Goal: Information Seeking & Learning: Learn about a topic

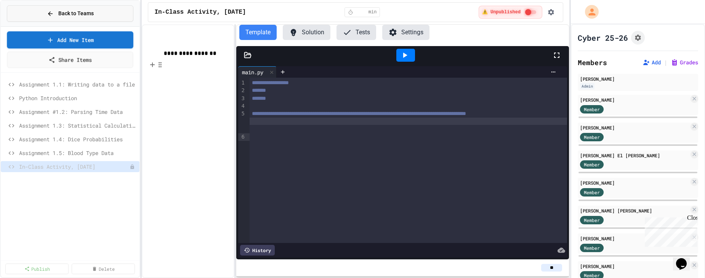
click at [82, 13] on span "Back to Teams" at bounding box center [75, 14] width 35 height 8
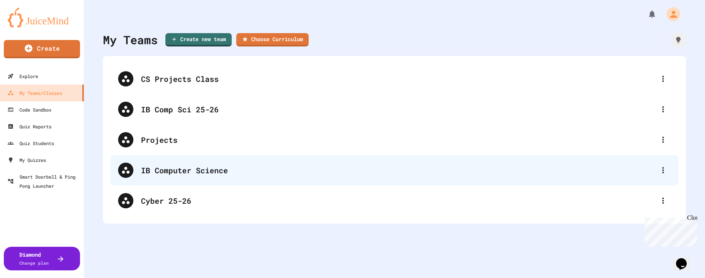
click at [146, 168] on div "IB Computer Science" at bounding box center [398, 170] width 515 height 11
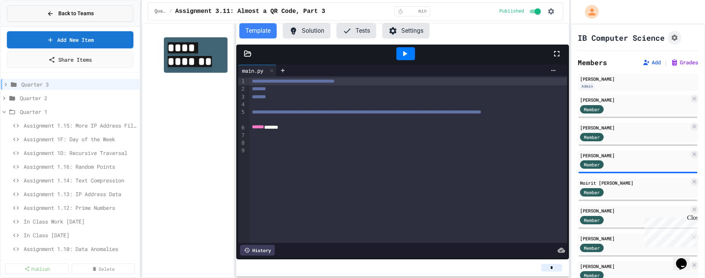
click at [58, 10] on span "Back to Teams" at bounding box center [75, 14] width 35 height 8
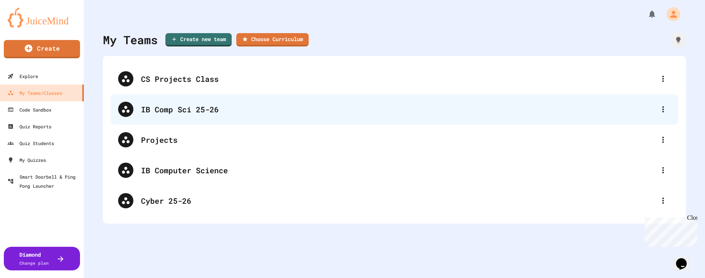
click at [154, 114] on div "IB Comp Sci 25-26" at bounding box center [398, 109] width 515 height 11
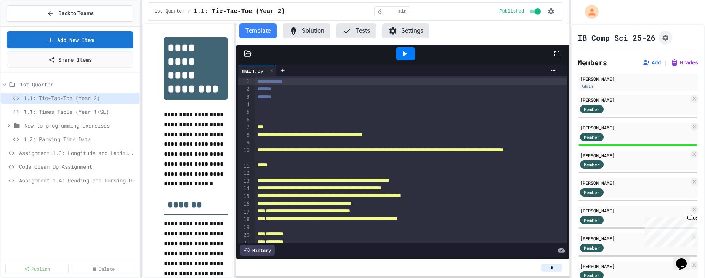
click at [90, 152] on span "Assignment 1.3: Longitude and Latitude Data" at bounding box center [74, 153] width 110 height 8
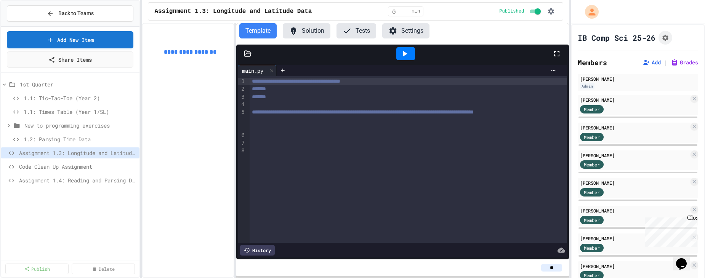
click at [245, 56] on icon at bounding box center [248, 53] width 6 height 5
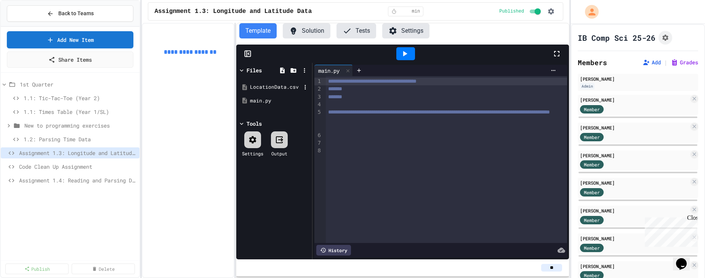
click at [252, 85] on div "LocationData.csv" at bounding box center [275, 87] width 51 height 8
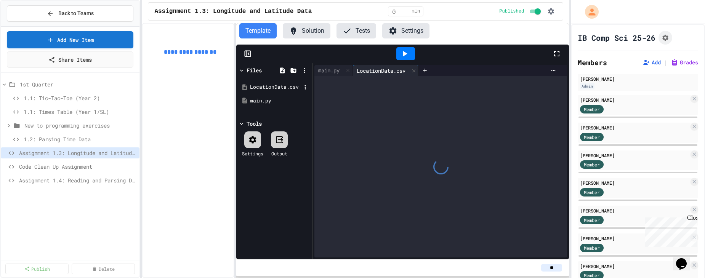
click at [252, 85] on div "LocationData.csv" at bounding box center [275, 87] width 51 height 8
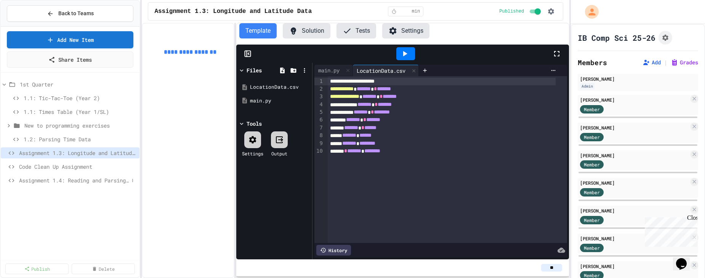
click at [96, 179] on span "Assignment 1.4: Reading and Parsing Data" at bounding box center [74, 181] width 110 height 8
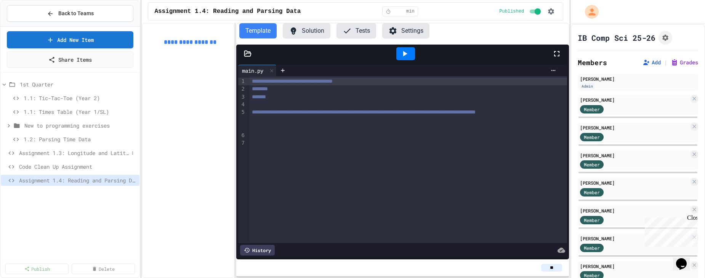
click at [88, 156] on span "Assignment 1.3: Longitude and Latitude Data" at bounding box center [74, 153] width 110 height 8
